Goal: Task Accomplishment & Management: Manage account settings

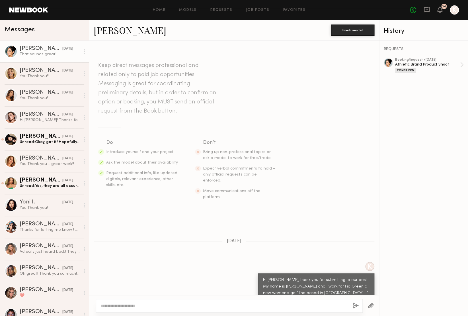
scroll to position [287, 0]
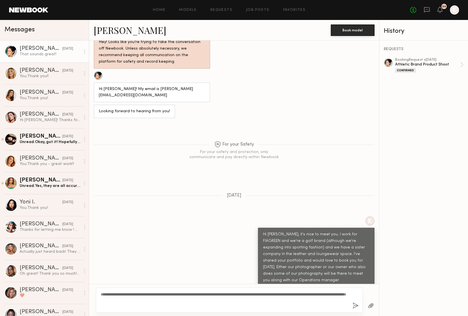
type textarea "**********"
click at [357, 304] on button "button" at bounding box center [356, 305] width 6 height 7
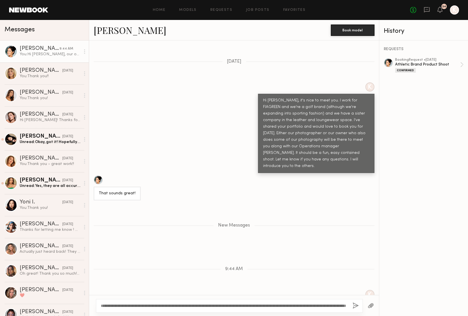
scroll to position [454, 0]
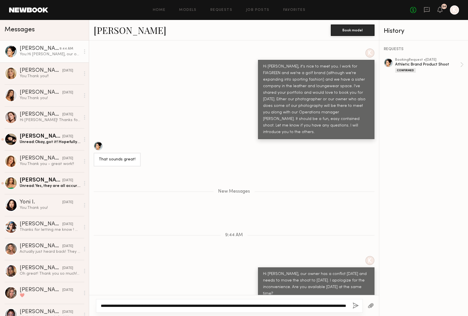
click at [132, 304] on textarea "**********" at bounding box center [224, 306] width 247 height 6
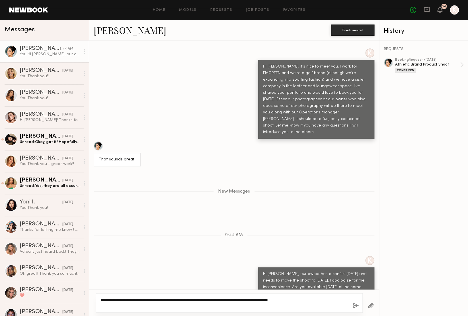
type textarea "**********"
click at [356, 305] on button "button" at bounding box center [356, 305] width 6 height 7
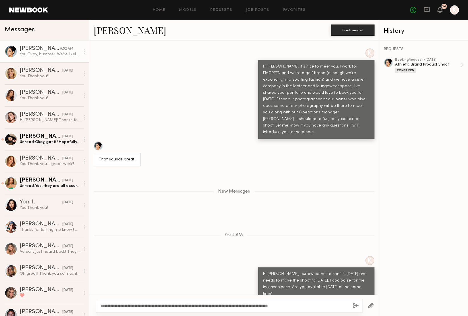
scroll to position [488, 0]
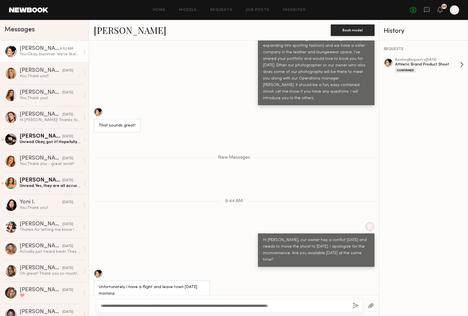
click at [411, 67] on div "Athletic Brand Product Shoot" at bounding box center [427, 64] width 65 height 5
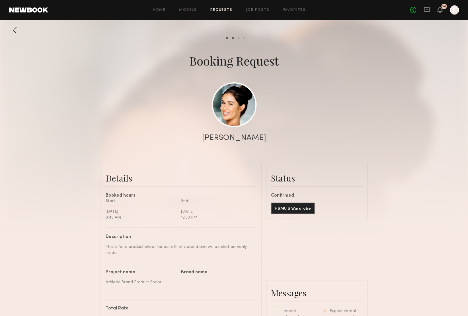
scroll to position [8, 0]
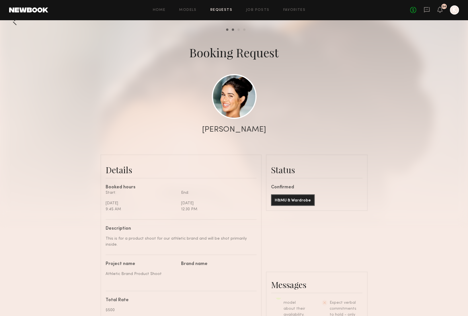
drag, startPoint x: 256, startPoint y: 38, endPoint x: 246, endPoint y: 32, distance: 10.8
click at [256, 38] on div at bounding box center [234, 106] width 468 height 228
click at [242, 30] on div at bounding box center [234, 105] width 468 height 228
click at [241, 29] on common-progress-item "Pay model" at bounding box center [243, 29] width 6 height 2
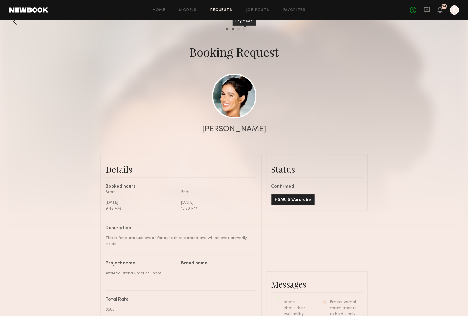
click at [247, 26] on div "Pay model" at bounding box center [245, 21] width 24 height 9
click at [225, 11] on link "Requests" at bounding box center [222, 10] width 22 height 4
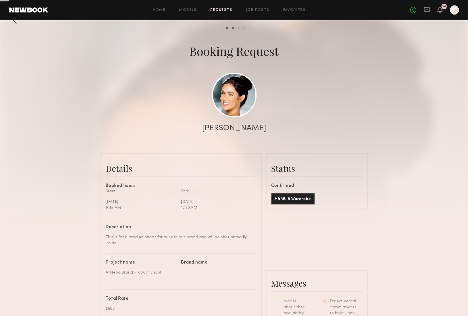
scroll to position [10, 0]
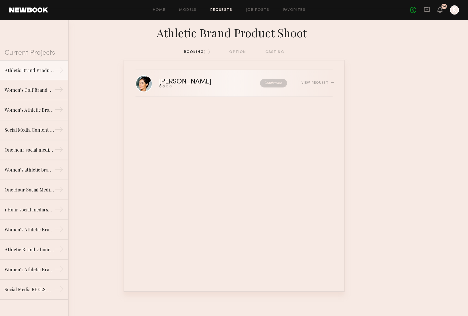
click at [315, 80] on div "Leah B. Send request Model response Review hours worked Pay model Confirmed Vie…" at bounding box center [246, 83] width 174 height 9
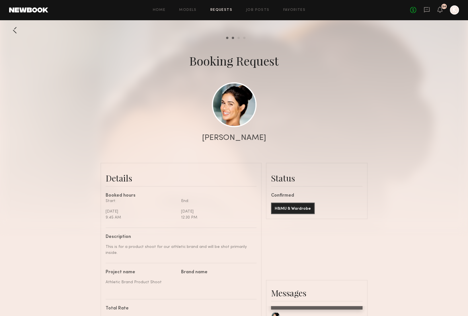
click at [14, 32] on div at bounding box center [14, 30] width 11 height 11
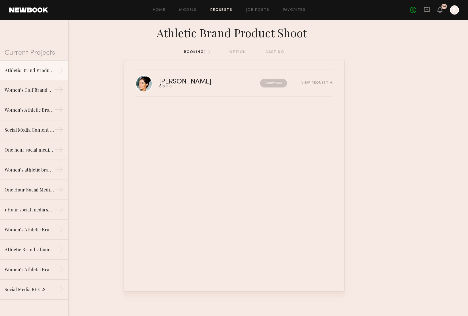
click at [238, 52] on div "booking (1) option casting" at bounding box center [234, 52] width 101 height 6
click at [162, 9] on link "Home" at bounding box center [159, 10] width 13 height 4
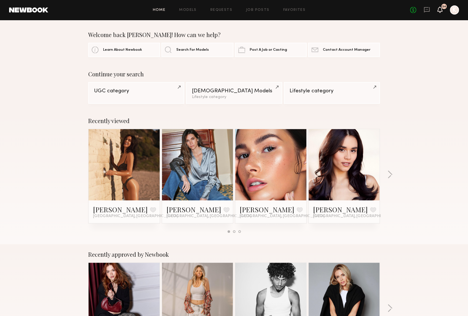
click at [441, 11] on icon at bounding box center [440, 9] width 5 height 4
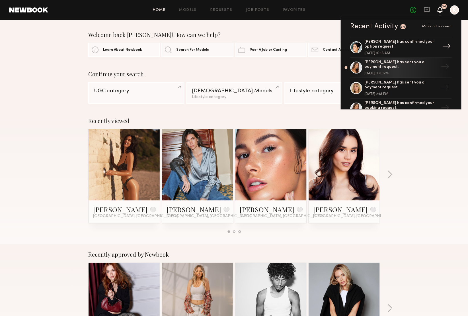
click at [449, 45] on div "→" at bounding box center [446, 47] width 13 height 15
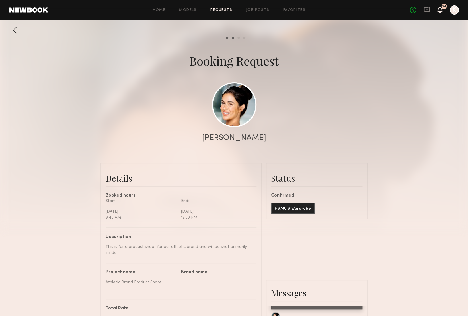
click at [439, 11] on icon at bounding box center [440, 9] width 5 height 4
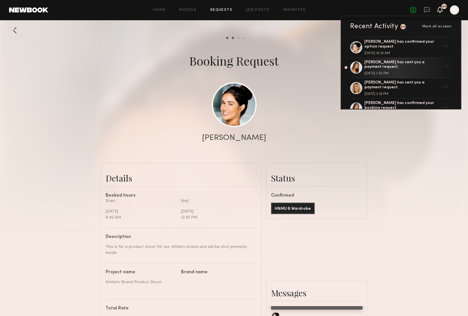
click at [452, 11] on div at bounding box center [454, 9] width 9 height 9
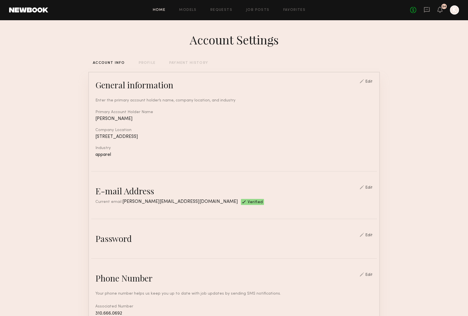
click at [156, 11] on link "Home" at bounding box center [159, 10] width 13 height 4
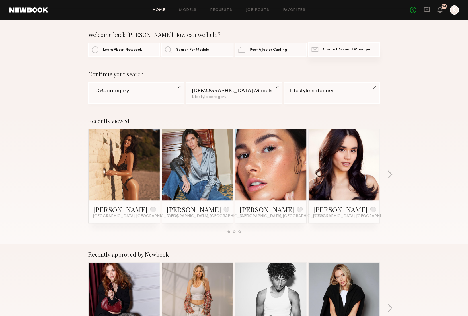
click at [342, 50] on span "Contact Account Manager" at bounding box center [347, 50] width 48 height 4
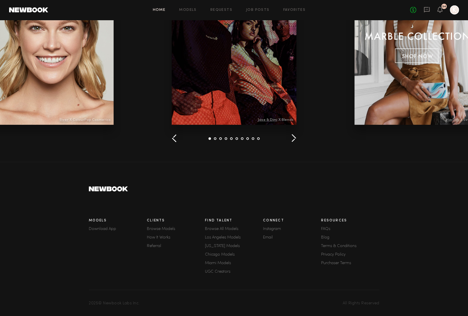
scroll to position [721, 0]
click at [337, 247] on link "Terms & Conditions" at bounding box center [350, 246] width 58 height 4
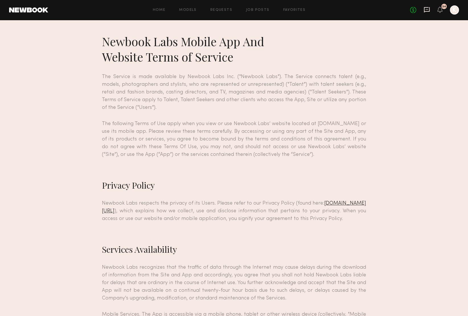
click at [428, 10] on icon at bounding box center [427, 10] width 6 height 6
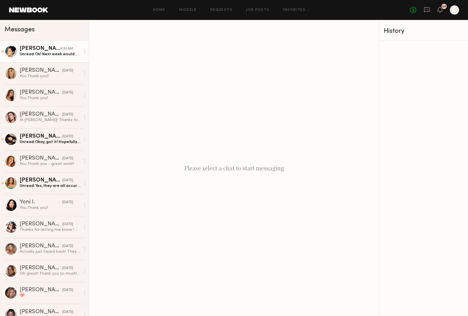
click at [70, 52] on div "9:53 AM" at bounding box center [66, 48] width 13 height 5
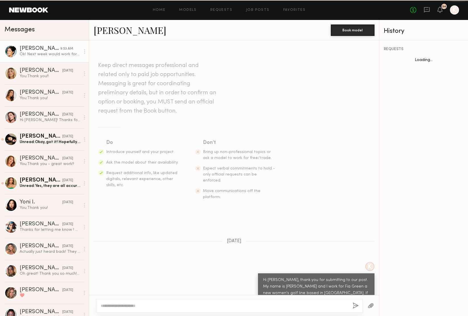
scroll to position [472, 0]
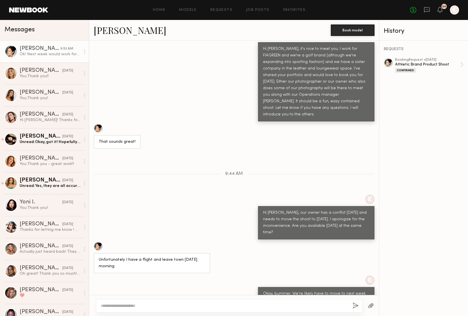
click at [84, 53] on div at bounding box center [84, 51] width 9 height 11
click at [130, 55] on div "K Hi Leah, it's nice to meet you. I work for FIAGREEN and we're a golf brand (a…" at bounding box center [234, 76] width 290 height 90
click at [184, 304] on textarea at bounding box center [224, 306] width 247 height 6
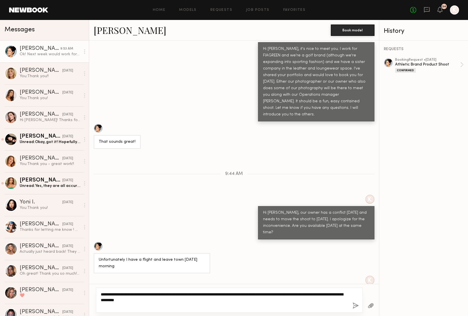
type textarea "**********"
click at [356, 305] on button "button" at bounding box center [356, 305] width 6 height 7
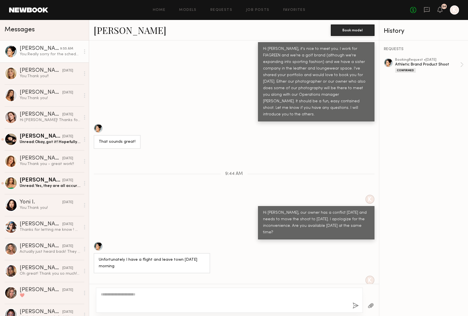
scroll to position [563, 0]
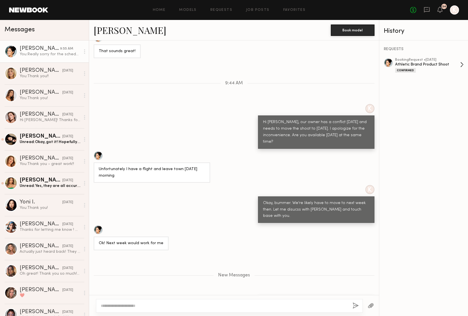
click at [436, 68] on div "Confirmed" at bounding box center [427, 70] width 65 height 5
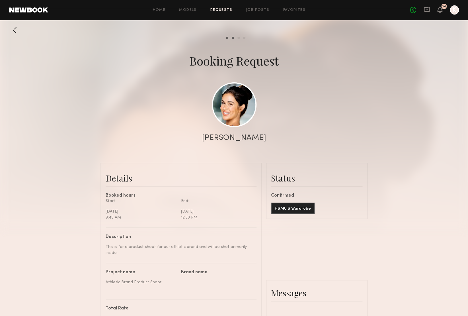
scroll to position [764, 0]
click at [237, 39] on common-progress-item "Review hours worked" at bounding box center [237, 38] width 6 height 2
click at [239, 35] on div "Review hours worked" at bounding box center [239, 29] width 42 height 9
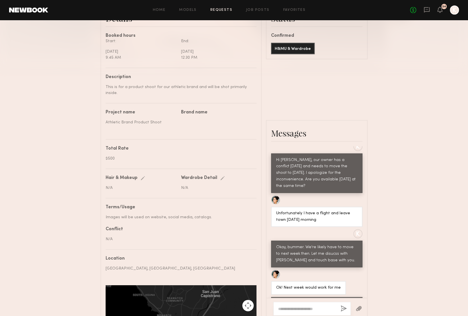
scroll to position [0, 0]
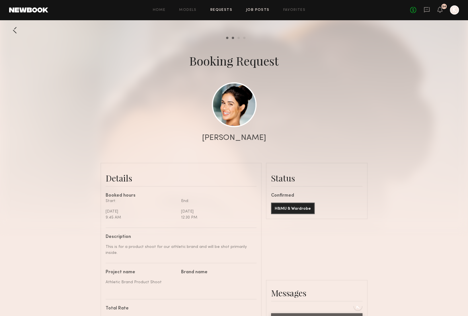
click at [266, 10] on link "Job Posts" at bounding box center [258, 10] width 24 height 4
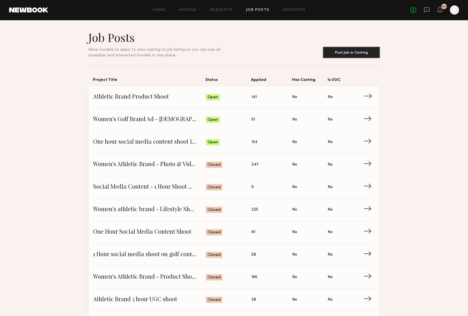
click at [179, 95] on span "Athletic Brand Product Shoot" at bounding box center [149, 97] width 113 height 9
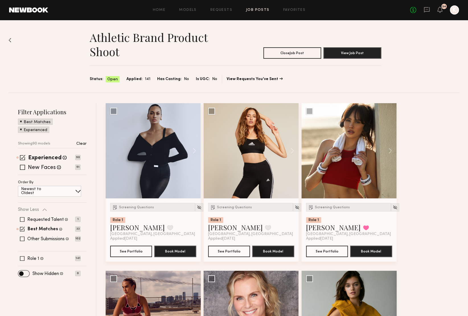
click at [260, 11] on link "Job Posts" at bounding box center [258, 10] width 24 height 4
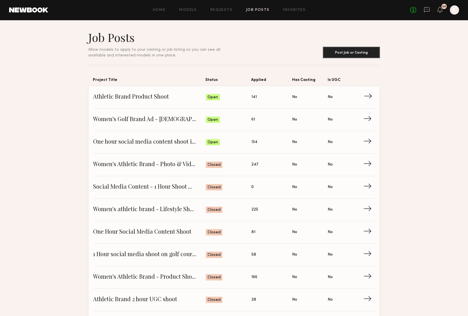
click at [140, 95] on span "Athletic Brand Product Shoot" at bounding box center [149, 97] width 113 height 9
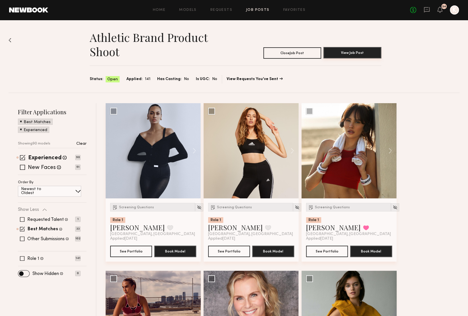
click at [346, 55] on button "View Job Post" at bounding box center [353, 52] width 58 height 11
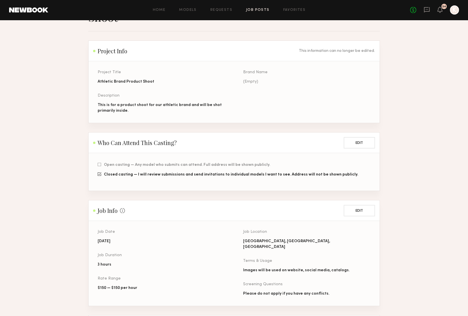
scroll to position [39, 0]
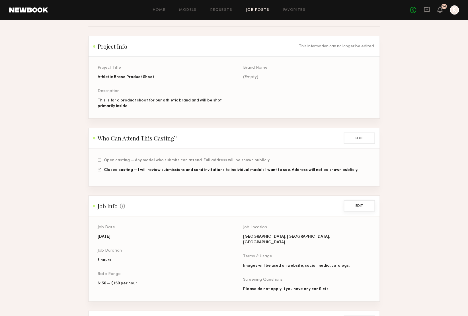
click at [359, 204] on button "Edit" at bounding box center [359, 205] width 31 height 11
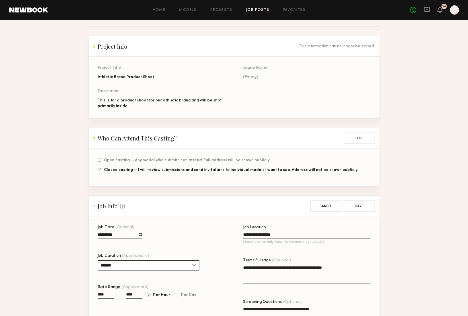
click at [131, 234] on input "**********" at bounding box center [120, 235] width 45 height 7
click at [150, 282] on button "29" at bounding box center [150, 284] width 9 height 6
type input "**********"
click at [432, 214] on section "**********" at bounding box center [234, 261] width 468 height 541
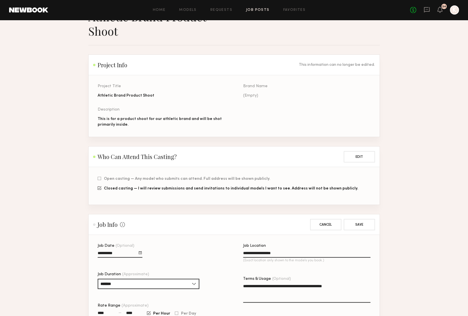
scroll to position [0, 0]
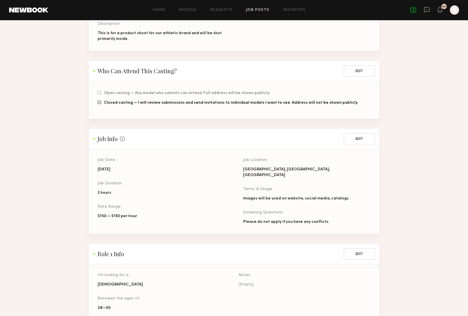
scroll to position [107, 0]
click at [364, 138] on button "Edit" at bounding box center [359, 137] width 31 height 11
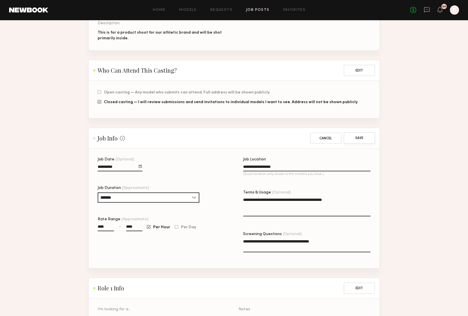
click at [364, 138] on button "Save" at bounding box center [359, 137] width 31 height 11
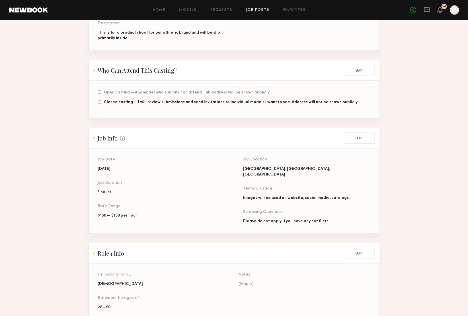
click at [419, 142] on section "Athletic Brand Product Shoot Project Info This information can no longer be edi…" at bounding box center [234, 176] width 468 height 506
click at [427, 10] on icon at bounding box center [427, 10] width 6 height 6
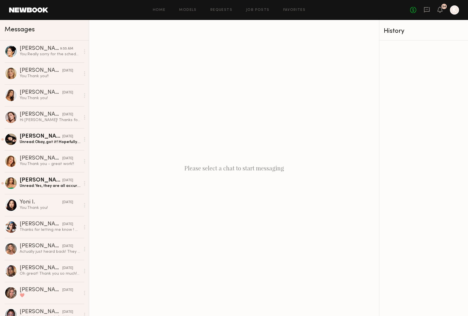
click at [454, 10] on div at bounding box center [454, 9] width 9 height 9
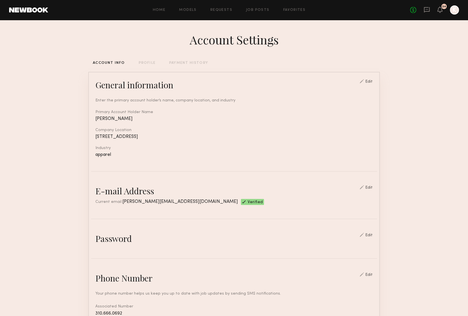
click at [160, 12] on div "Home Models Requests Job Posts Favorites Sign Out No fees up to $5,000 34 K" at bounding box center [253, 9] width 411 height 9
click at [160, 11] on link "Home" at bounding box center [159, 10] width 13 height 4
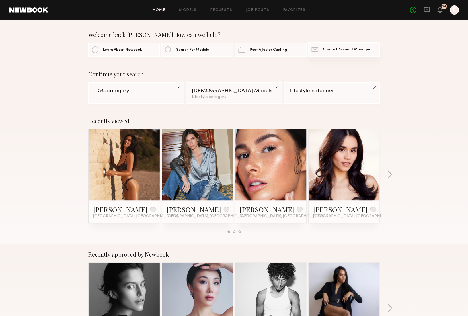
click at [354, 52] on link "Contact Newbook Contact Account Manager" at bounding box center [344, 49] width 72 height 14
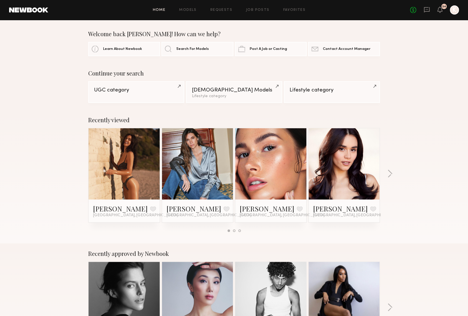
click at [24, 10] on link at bounding box center [28, 9] width 39 height 5
click at [439, 12] on icon at bounding box center [440, 10] width 5 height 6
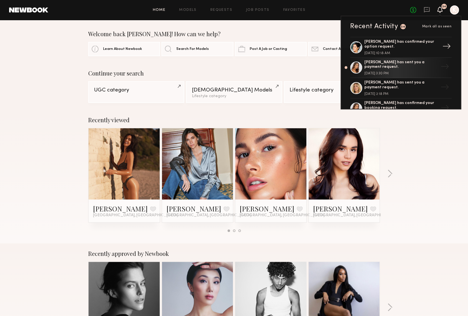
click at [415, 45] on div "Leah B. has confirmed your option request." at bounding box center [402, 45] width 74 height 10
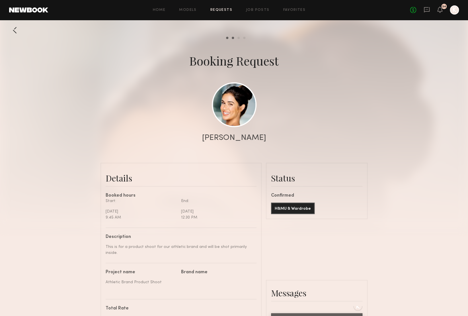
click at [31, 9] on link at bounding box center [28, 9] width 39 height 5
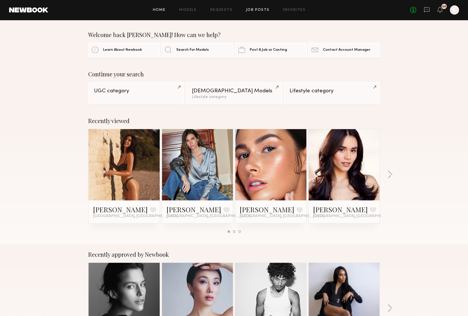
click at [258, 9] on link "Job Posts" at bounding box center [258, 10] width 24 height 4
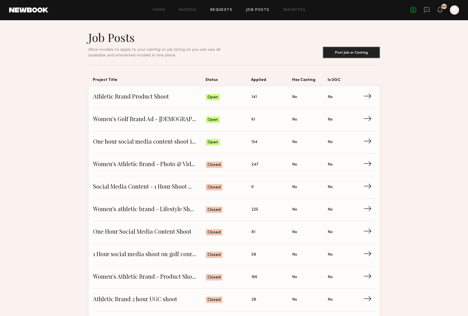
click at [227, 9] on link "Requests" at bounding box center [222, 10] width 22 height 4
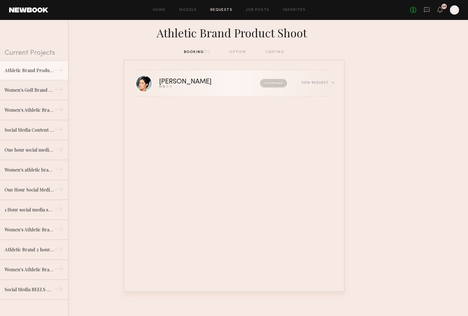
click at [322, 82] on div "View Request" at bounding box center [317, 82] width 31 height 3
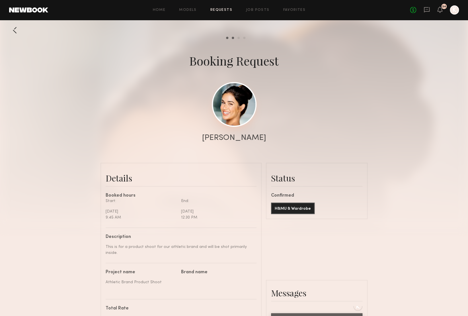
scroll to position [244, 0]
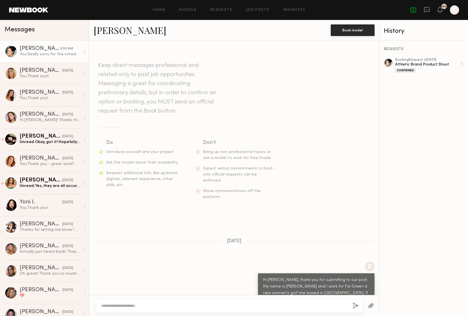
scroll to position [519, 0]
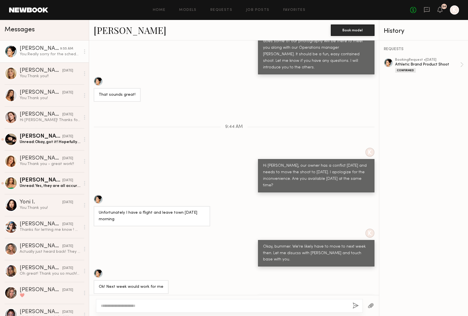
click at [40, 13] on header "Home Models Requests Job Posts Favorites Sign Out No fees up to $5,000 34 K" at bounding box center [234, 10] width 468 height 20
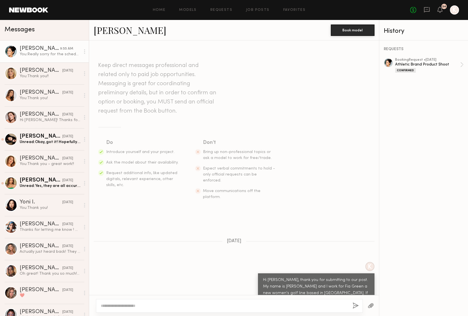
scroll to position [519, 0]
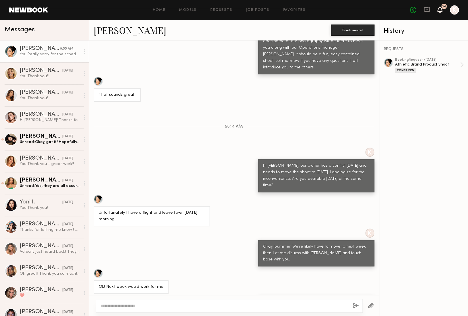
click at [442, 12] on icon at bounding box center [440, 10] width 5 height 6
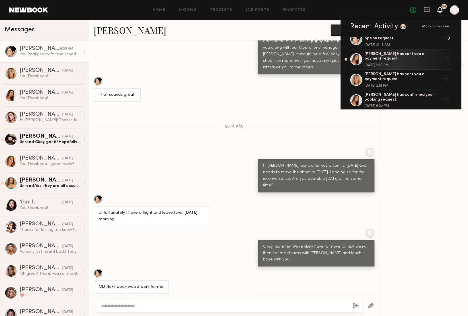
scroll to position [0, 0]
